Goal: Navigation & Orientation: Find specific page/section

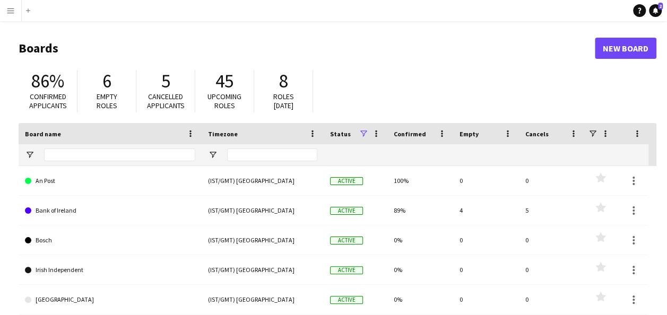
click at [7, 8] on app-icon "Menu" at bounding box center [10, 10] width 8 height 8
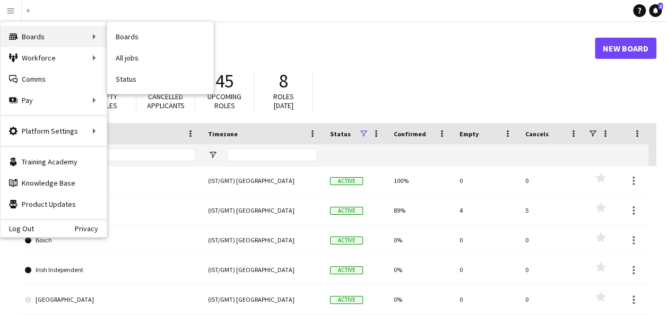
click at [32, 36] on div "Boards Boards" at bounding box center [54, 36] width 106 height 21
click at [96, 39] on div "Boards Boards" at bounding box center [54, 36] width 106 height 21
click at [52, 41] on div "Boards Boards" at bounding box center [54, 36] width 106 height 21
click at [37, 37] on div "Boards Boards" at bounding box center [54, 36] width 106 height 21
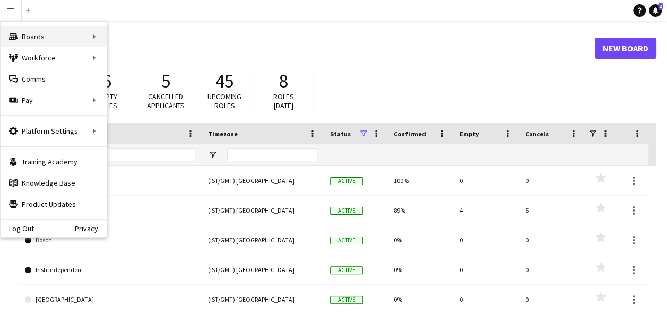
click at [15, 38] on icon "Boards" at bounding box center [13, 36] width 8 height 8
click at [121, 30] on main "Boards New Board 86% Confirmed applicants 6 Empty roles 5 Cancelled applicants …" at bounding box center [333, 212] width 667 height 383
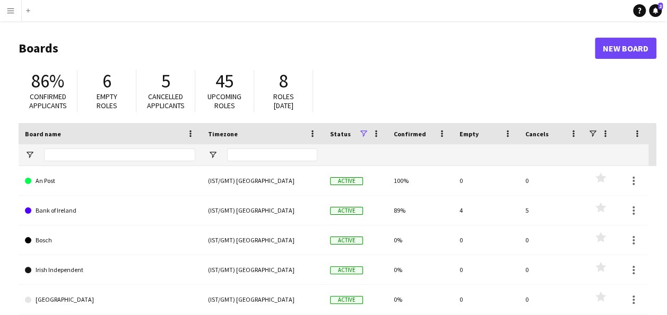
click at [8, 14] on app-icon "Menu" at bounding box center [10, 10] width 8 height 8
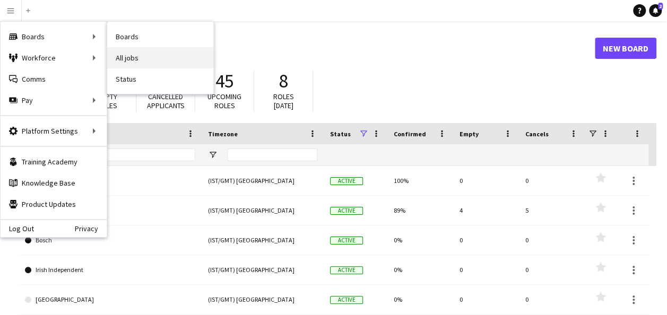
click at [137, 61] on link "All jobs" at bounding box center [160, 57] width 106 height 21
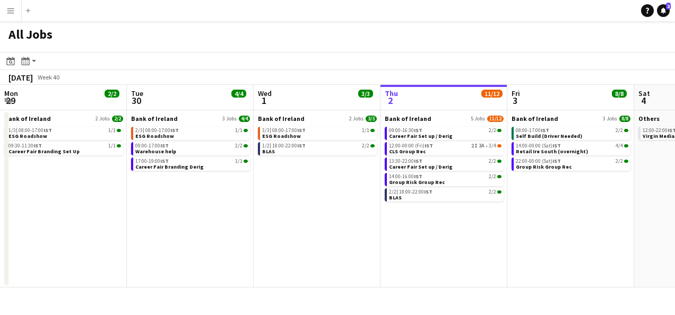
scroll to position [0, 254]
